Goal: Task Accomplishment & Management: Use online tool/utility

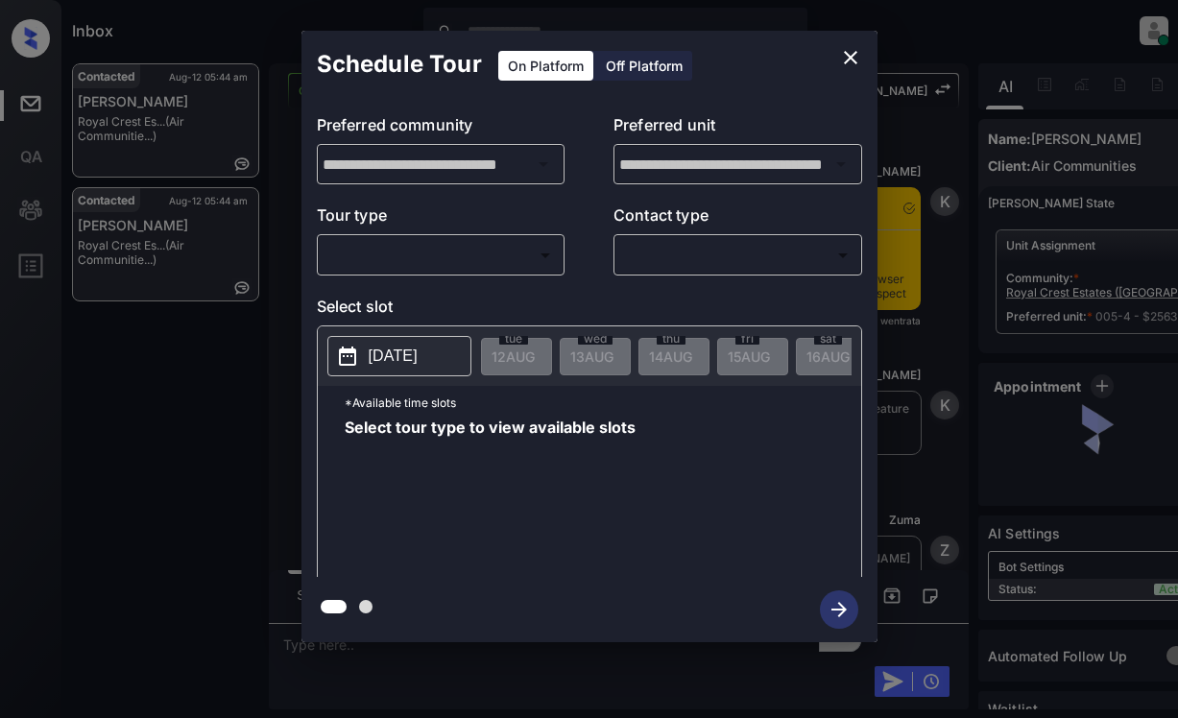
click at [464, 266] on body "Inbox Dominic Ceralde Online Set yourself offline Set yourself on break Profile…" at bounding box center [589, 359] width 1178 height 718
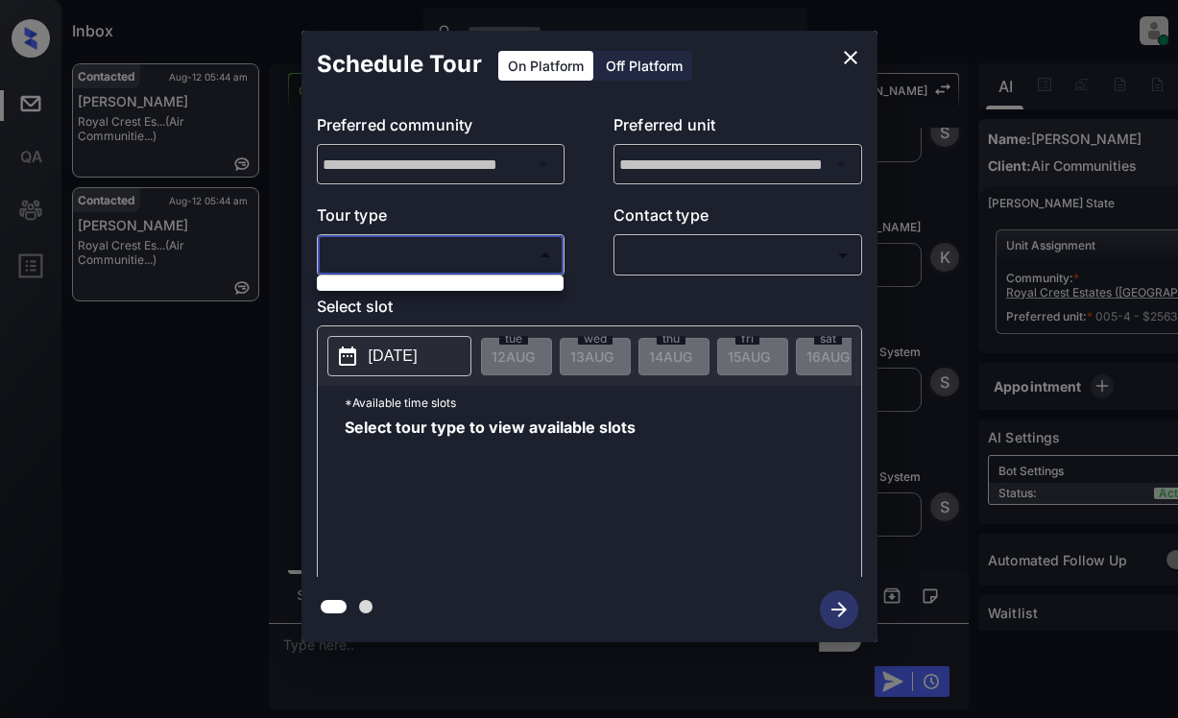
click at [837, 57] on div at bounding box center [589, 359] width 1178 height 718
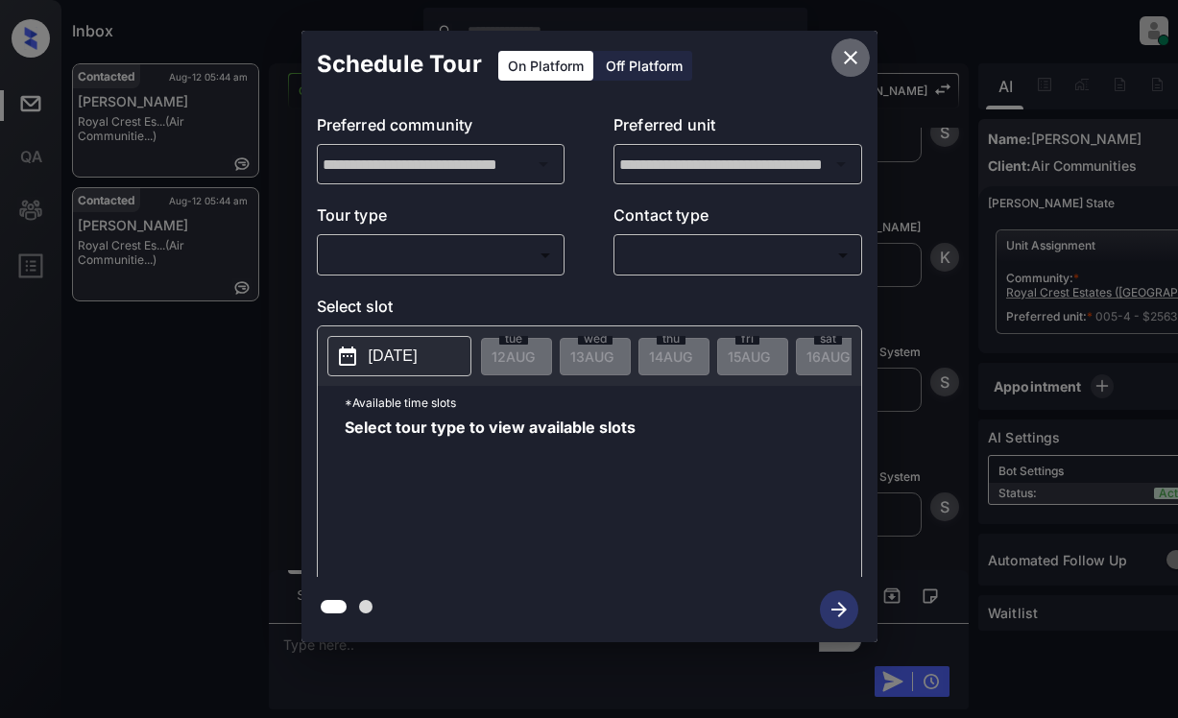
click at [847, 49] on icon "close" at bounding box center [850, 57] width 23 height 23
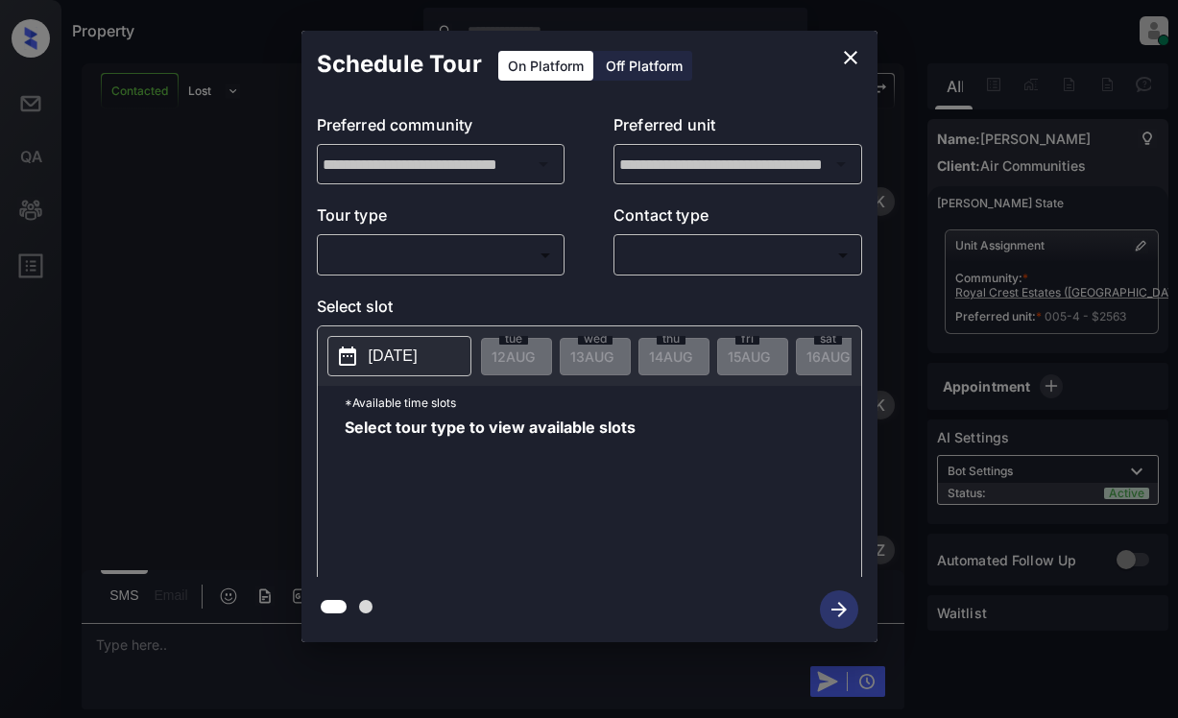
scroll to position [2869, 0]
click at [454, 261] on body "Property Dominic Ceralde Online Set yourself offline Set yourself on break Prof…" at bounding box center [589, 359] width 1178 height 718
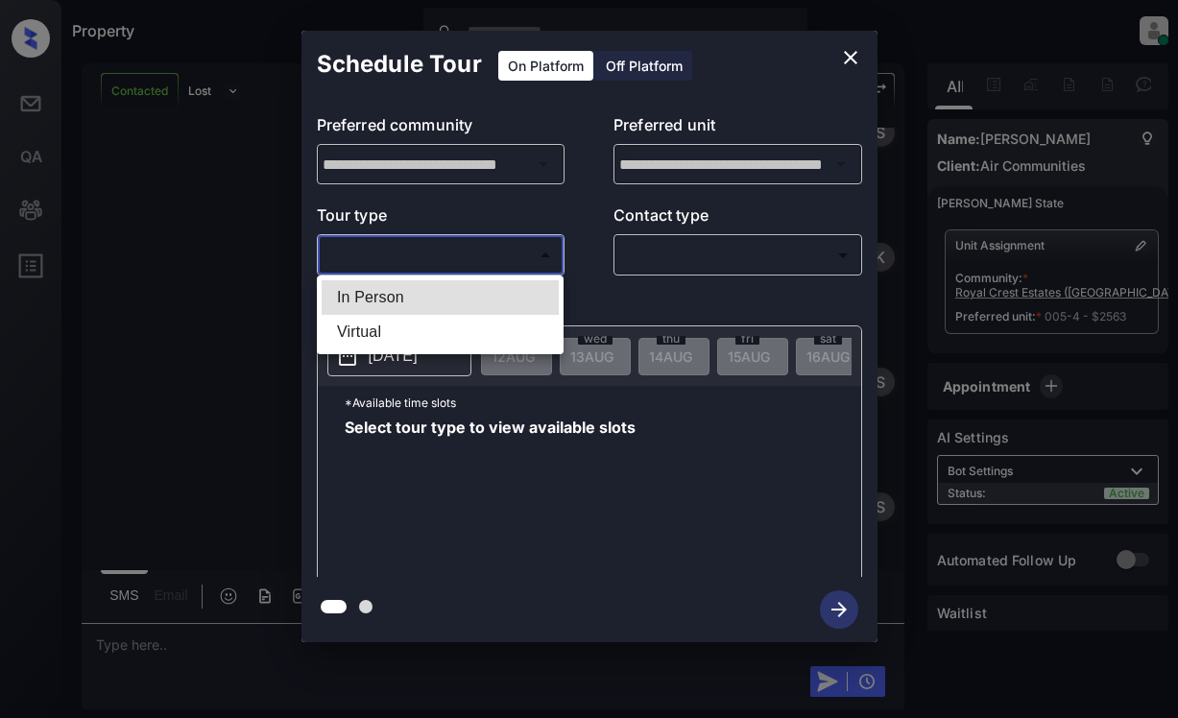
click at [839, 58] on div at bounding box center [589, 359] width 1178 height 718
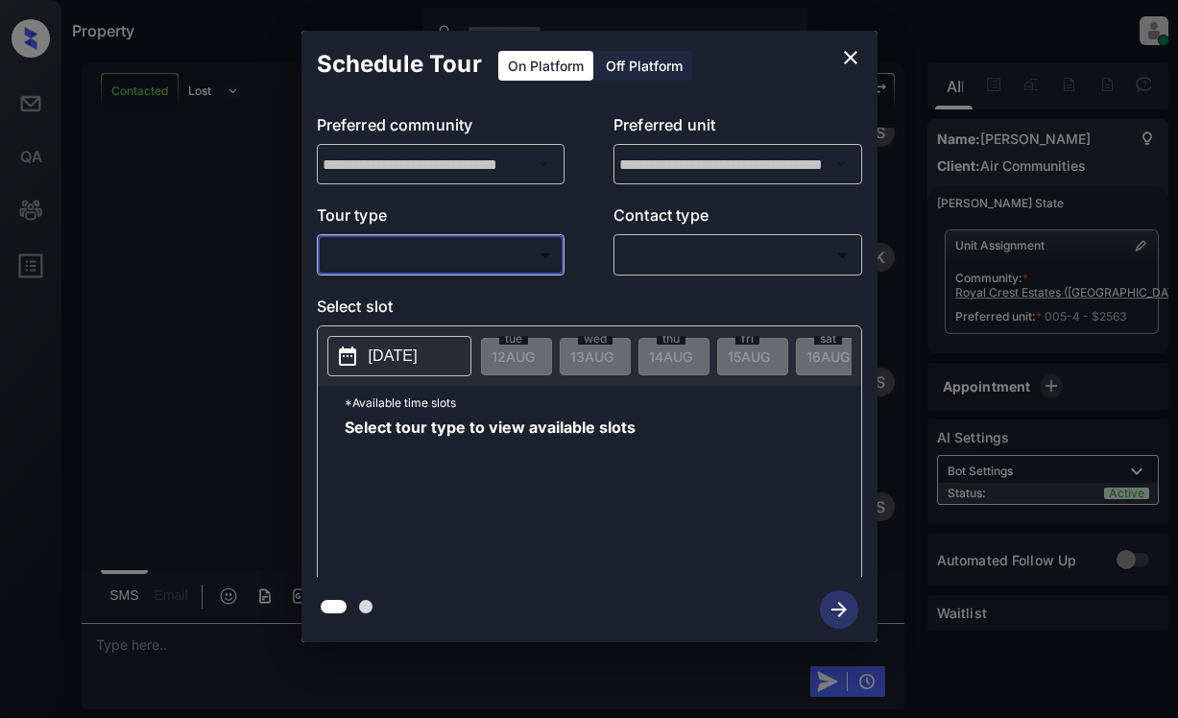
click at [848, 58] on icon "close" at bounding box center [850, 57] width 23 height 23
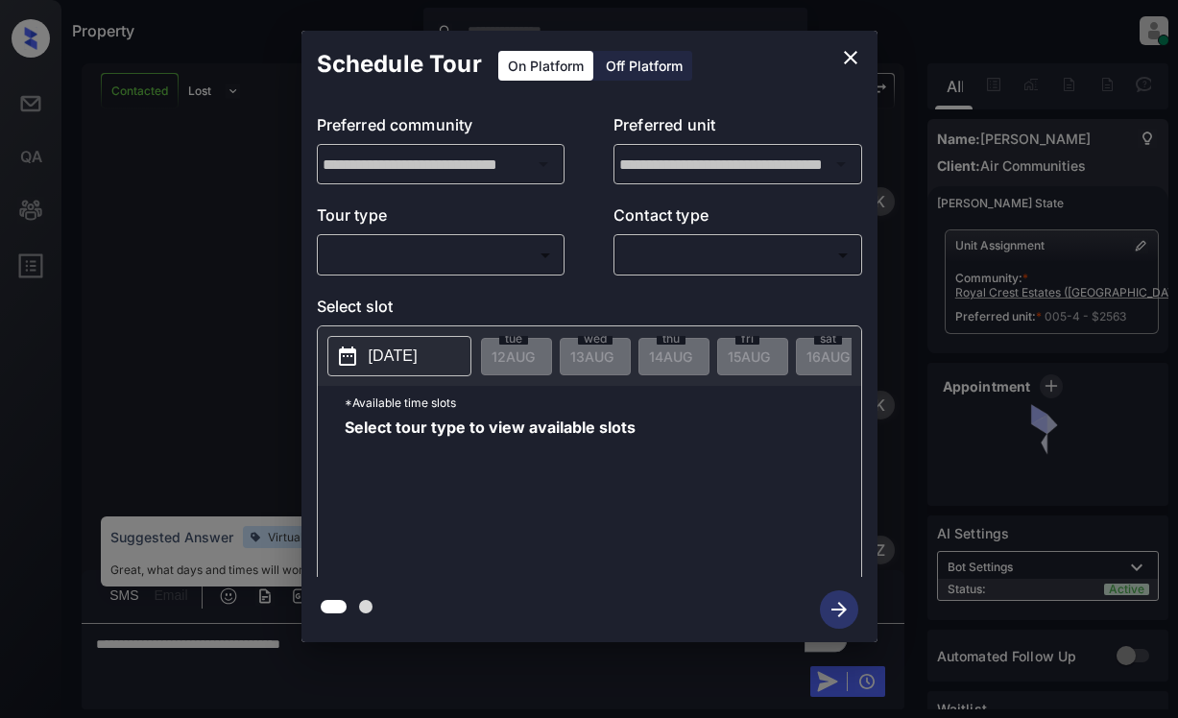
scroll to position [2677, 0]
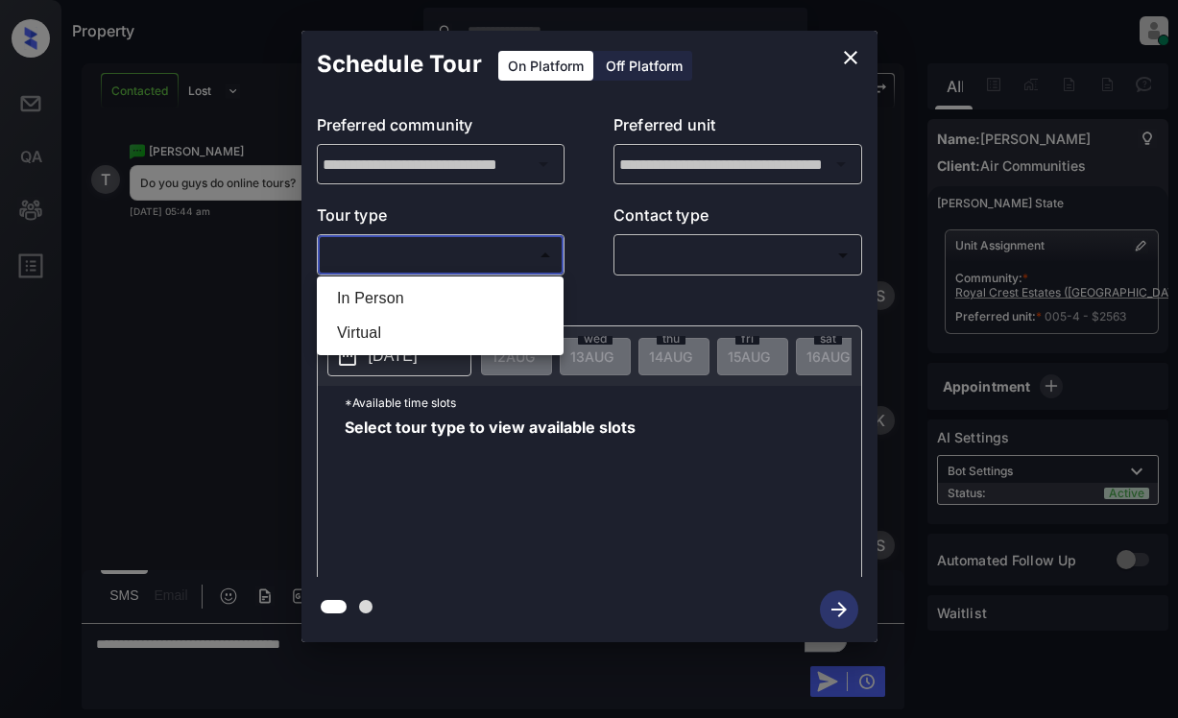
click at [396, 255] on body "Property Dominic Ceralde Online Set yourself offline Set yourself on break Prof…" at bounding box center [589, 359] width 1178 height 718
click at [386, 329] on li "Virtual" at bounding box center [440, 333] width 237 height 35
type input "*******"
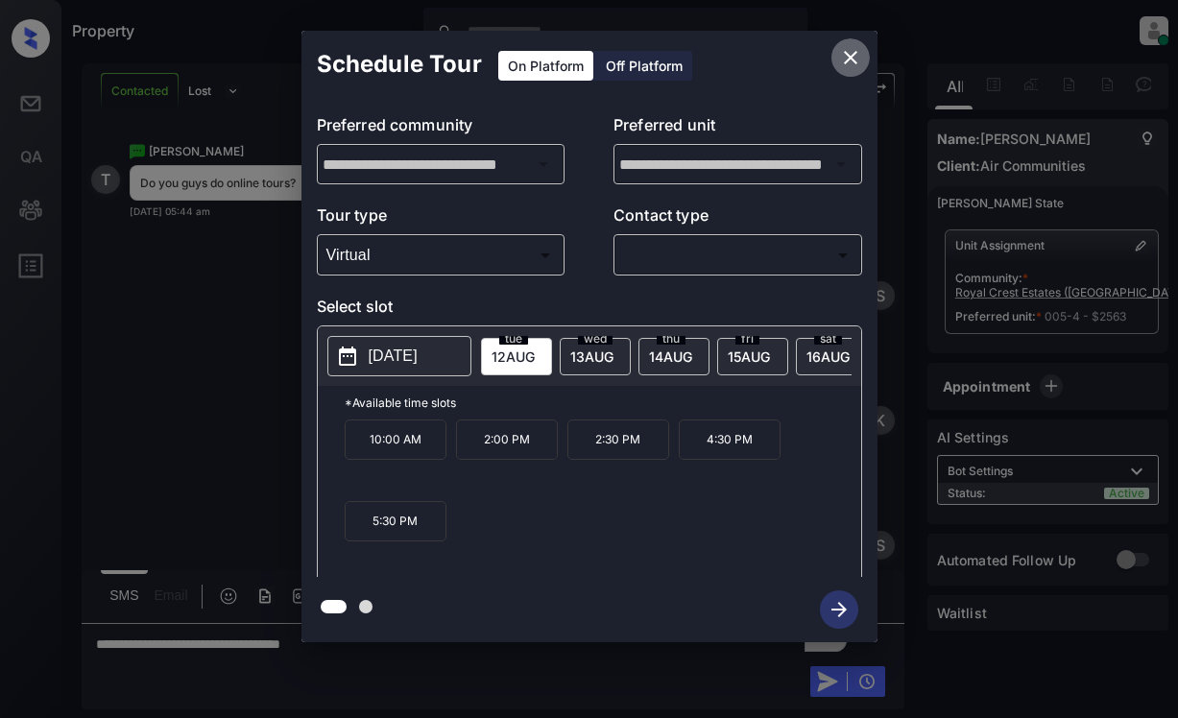
click at [840, 54] on icon "close" at bounding box center [850, 57] width 23 height 23
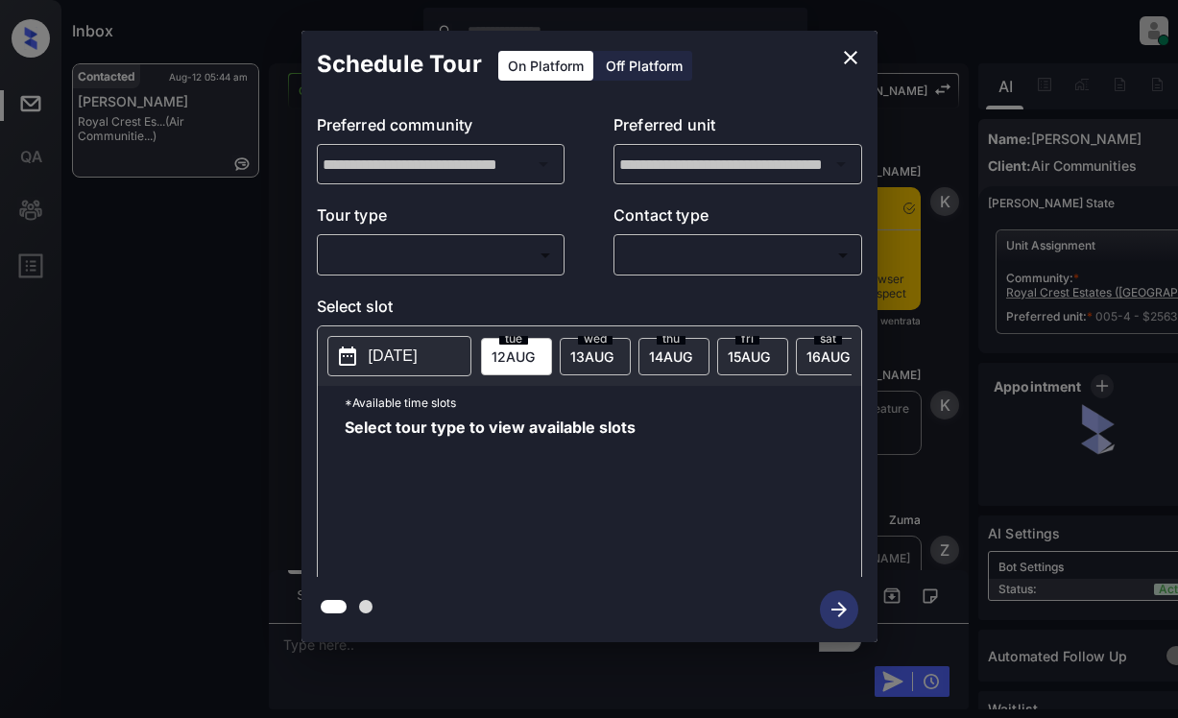
scroll to position [2984, 0]
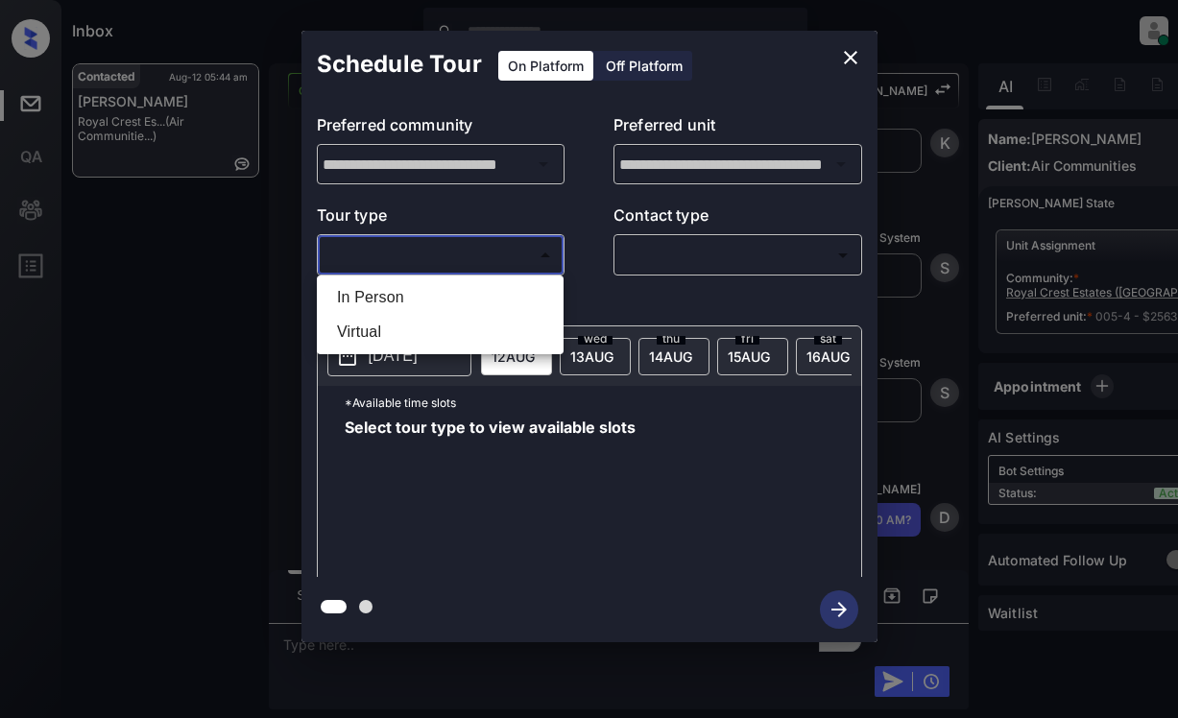
click at [375, 245] on body "Inbox [PERSON_NAME] Online Set yourself offline Set yourself on break Profile S…" at bounding box center [589, 359] width 1178 height 718
click at [853, 50] on div at bounding box center [589, 359] width 1178 height 718
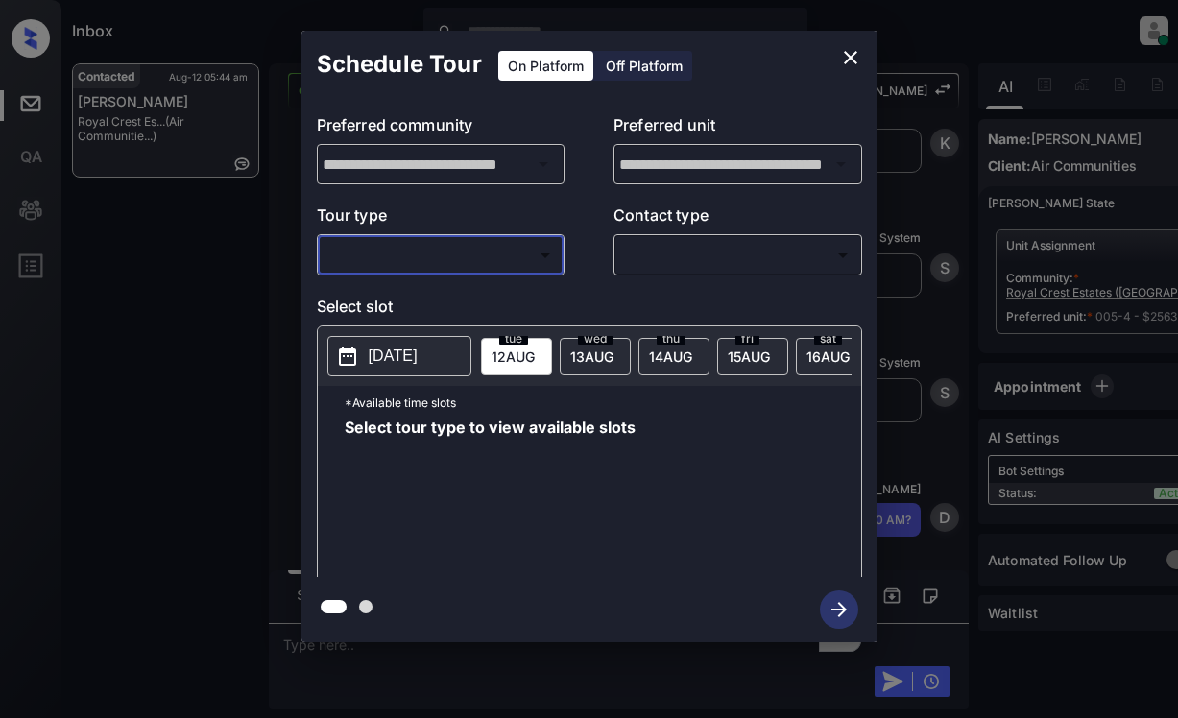
click at [842, 55] on icon "close" at bounding box center [850, 57] width 23 height 23
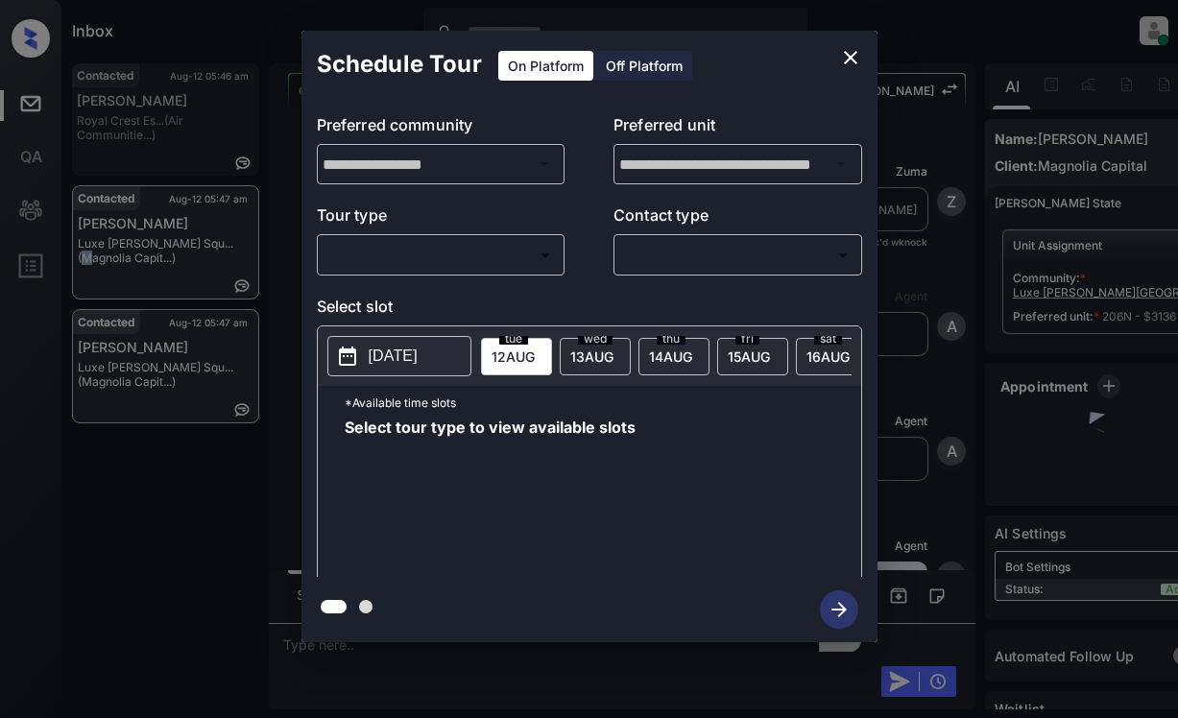
scroll to position [1288, 0]
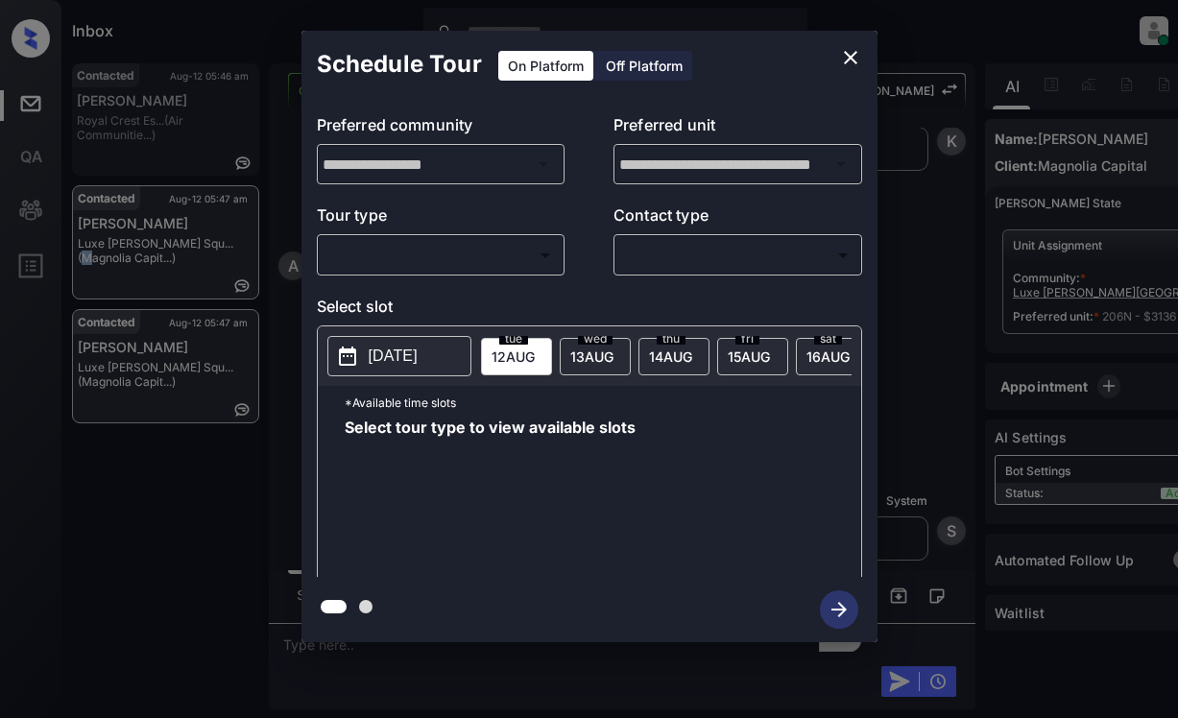
click at [539, 243] on body "Inbox [PERSON_NAME] Online Set yourself offline Set yourself on break Profile S…" at bounding box center [589, 359] width 1178 height 718
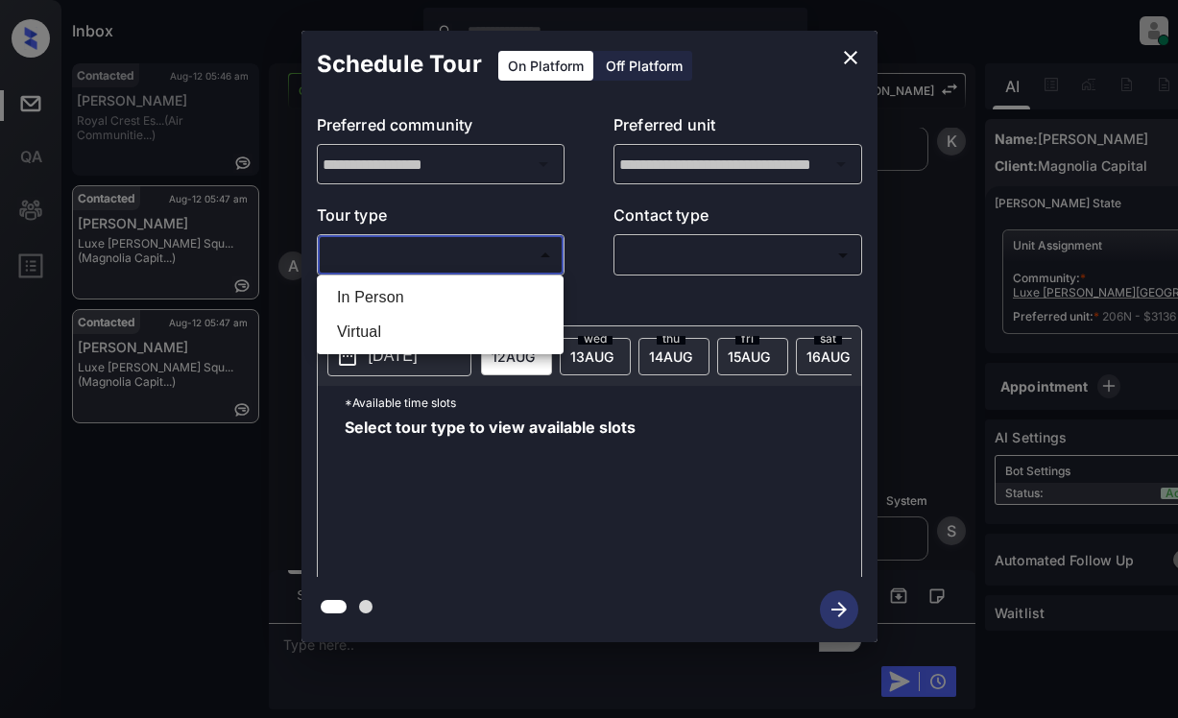
click at [849, 52] on div at bounding box center [589, 359] width 1178 height 718
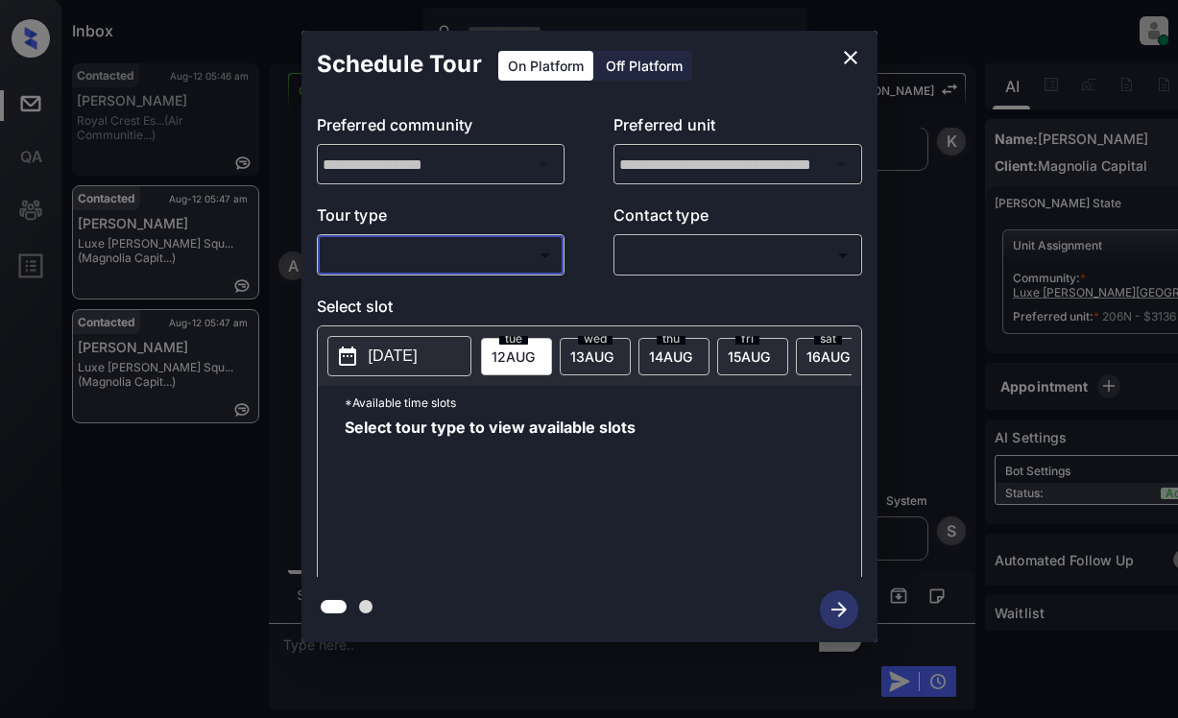
click at [1068, 267] on div "**********" at bounding box center [589, 336] width 1178 height 673
